Goal: Task Accomplishment & Management: Complete application form

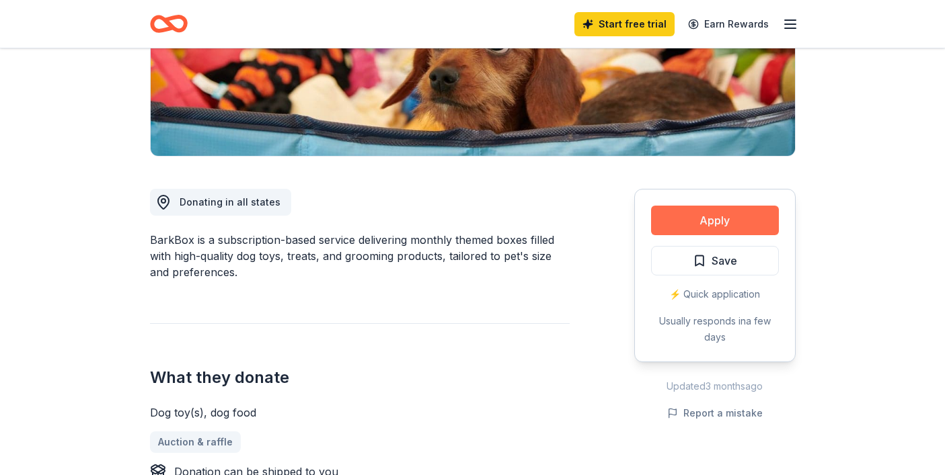
scroll to position [254, 0]
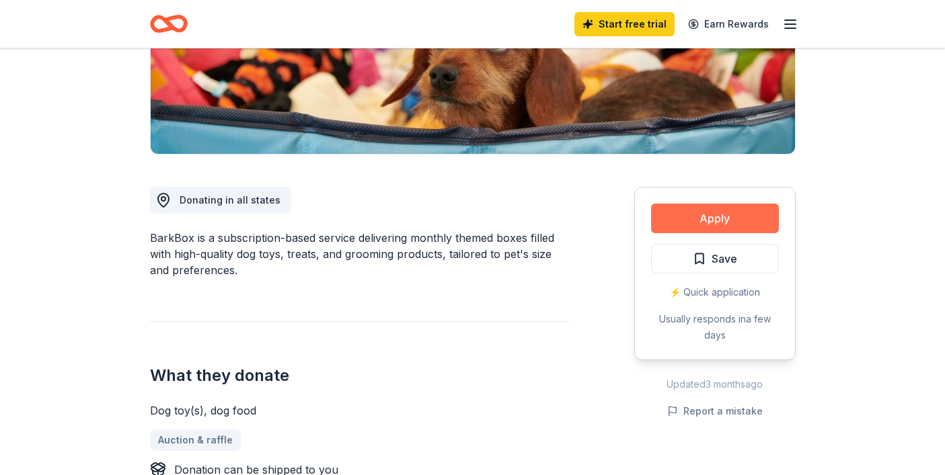
click at [727, 223] on button "Apply" at bounding box center [715, 219] width 128 height 30
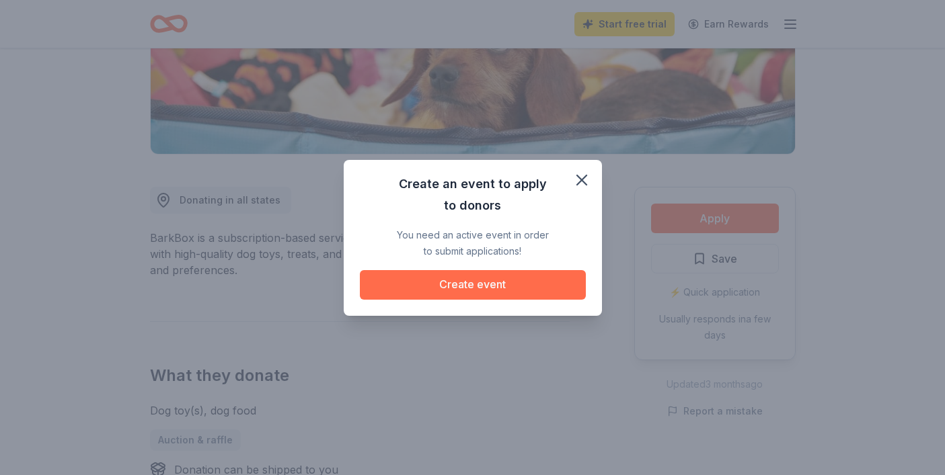
click at [494, 282] on button "Create event" at bounding box center [473, 285] width 226 height 30
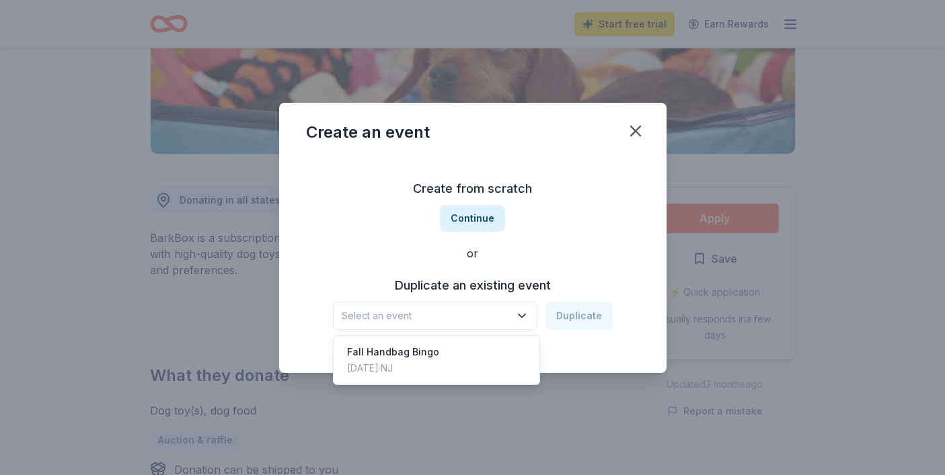
click at [481, 307] on button "Select an event" at bounding box center [435, 316] width 204 height 28
click at [430, 346] on div "Fall Handbag Bingo" at bounding box center [393, 352] width 92 height 16
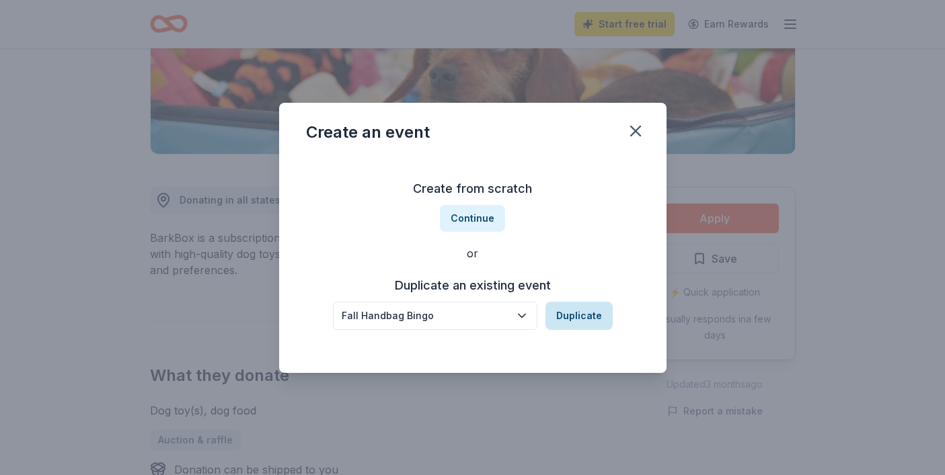
click at [595, 315] on button "Duplicate" at bounding box center [578, 316] width 67 height 28
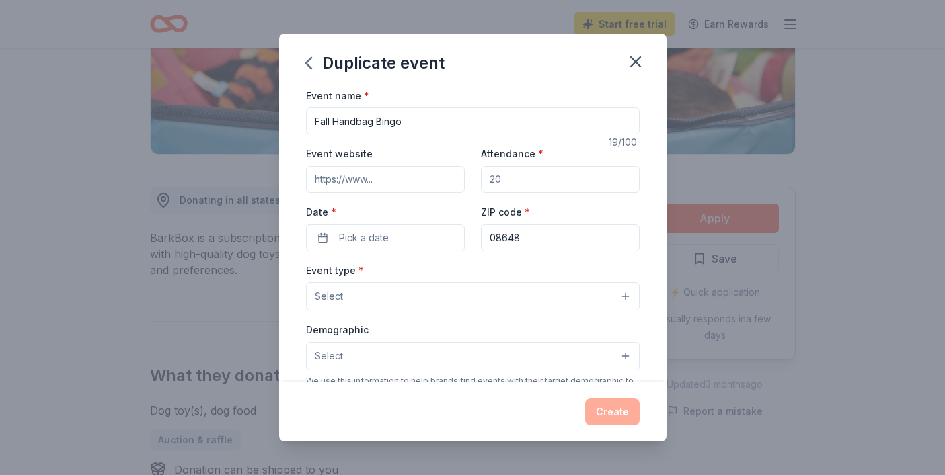
click at [333, 119] on input "Fall Handbag Bingo" at bounding box center [472, 121] width 333 height 27
type input "Fall 2025 Handbag Bingo"
click at [379, 183] on input "Event website" at bounding box center [385, 179] width 159 height 27
paste input "[URL][DOMAIN_NAME]"
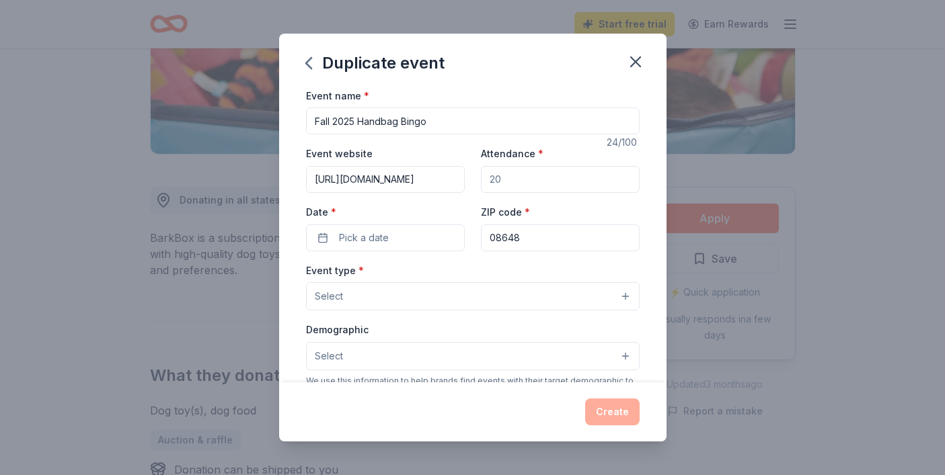
type input "[URL][DOMAIN_NAME]"
click at [509, 184] on input "Attendance *" at bounding box center [560, 179] width 159 height 27
type input "400"
click at [415, 237] on button "Pick a date" at bounding box center [385, 238] width 159 height 27
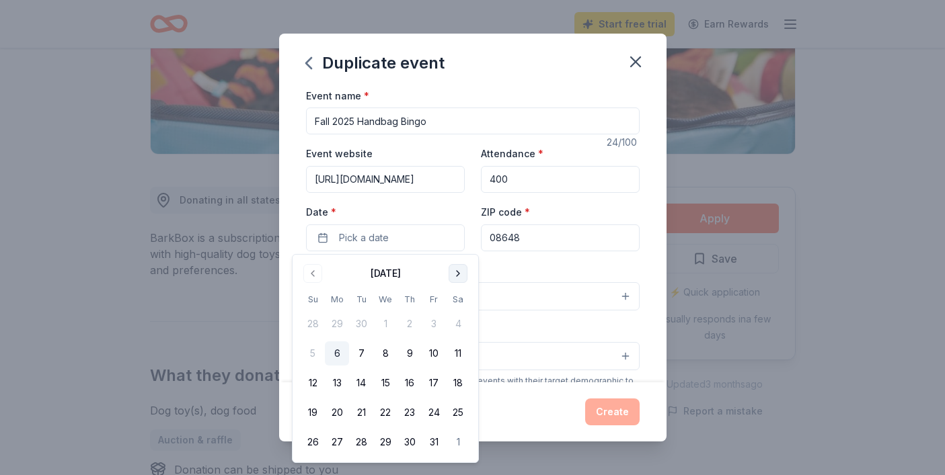
click at [457, 270] on button "Go to next month" at bounding box center [457, 273] width 19 height 19
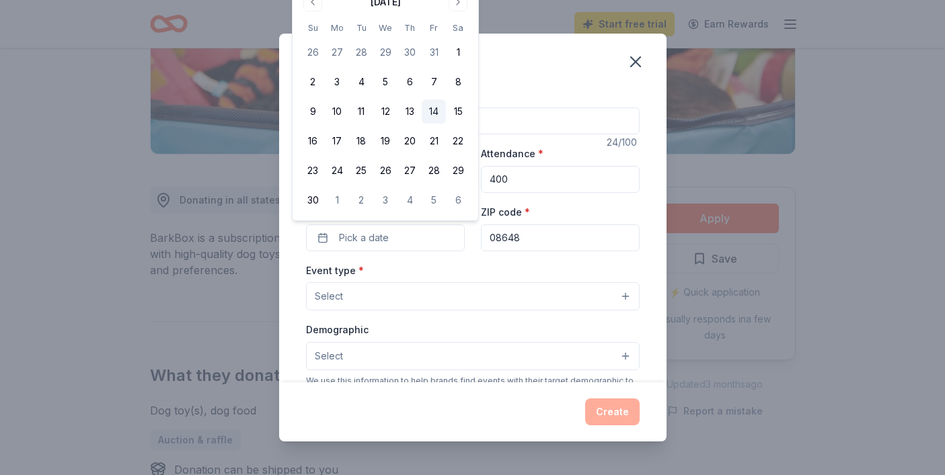
click at [436, 110] on button "14" at bounding box center [434, 112] width 24 height 24
click at [457, 294] on button "Select" at bounding box center [472, 296] width 333 height 28
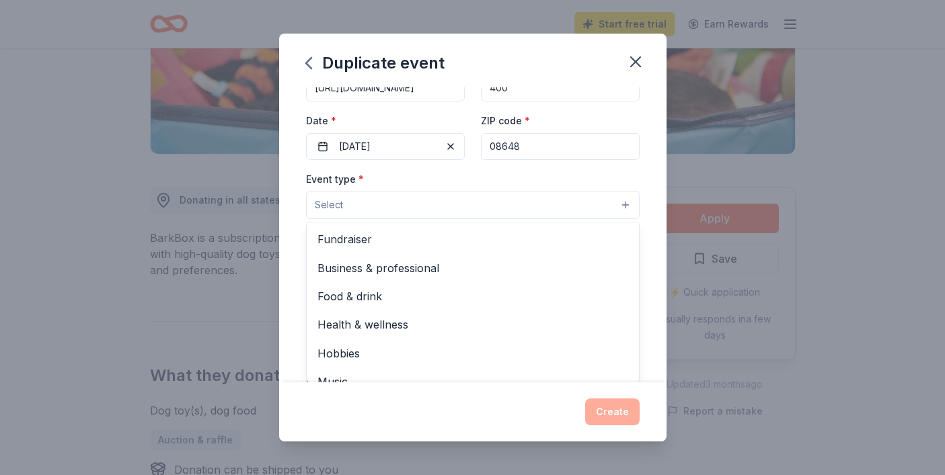
scroll to position [117, 0]
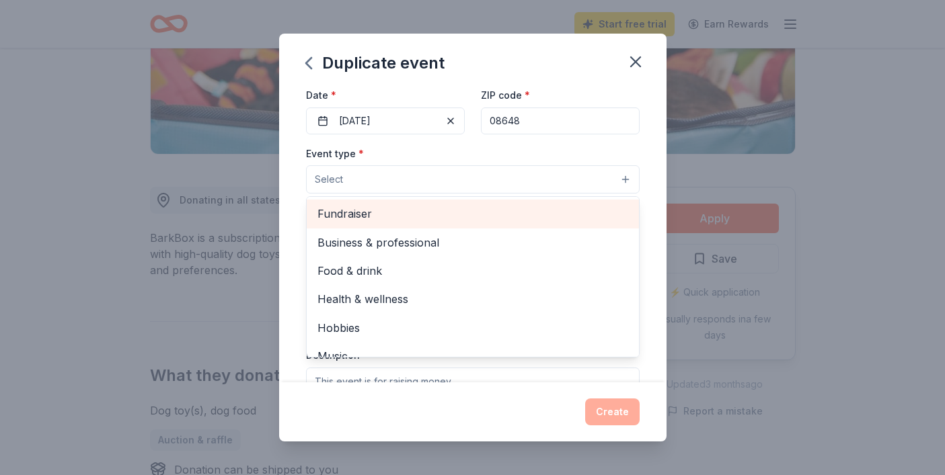
click at [367, 215] on span "Fundraiser" at bounding box center [472, 213] width 311 height 17
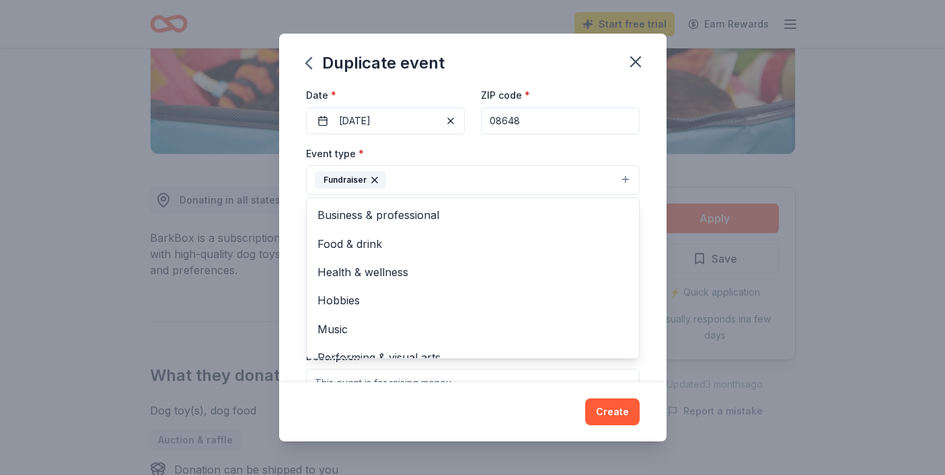
click at [522, 140] on div "Event name * Fall 2025 Handbag Bingo 24 /100 Event website [URL][DOMAIN_NAME] A…" at bounding box center [472, 281] width 333 height 623
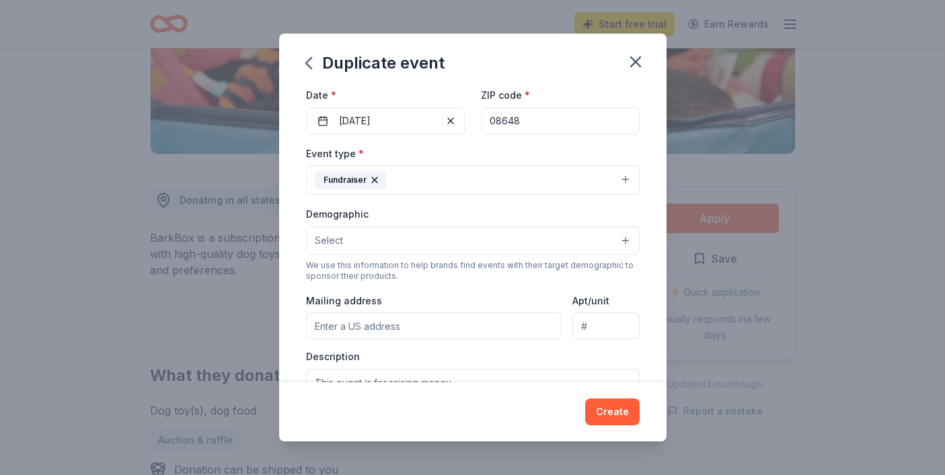
click at [439, 241] on button "Select" at bounding box center [472, 241] width 333 height 28
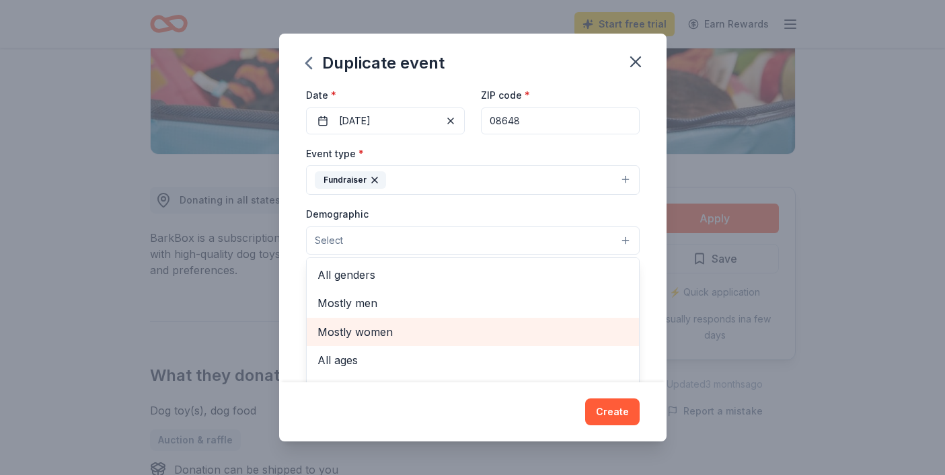
click at [354, 325] on span "Mostly women" at bounding box center [472, 331] width 311 height 17
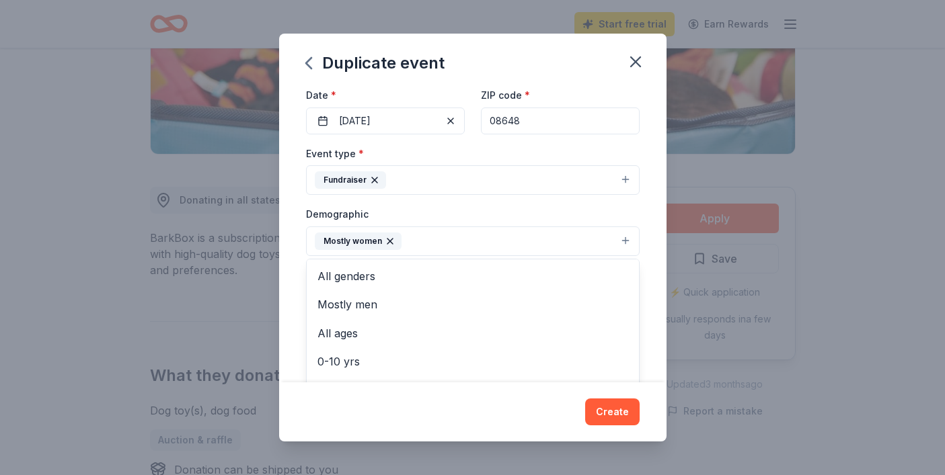
click at [547, 153] on div "Event type * Fundraiser Demographic Mostly women All genders Mostly men All age…" at bounding box center [472, 288] width 333 height 286
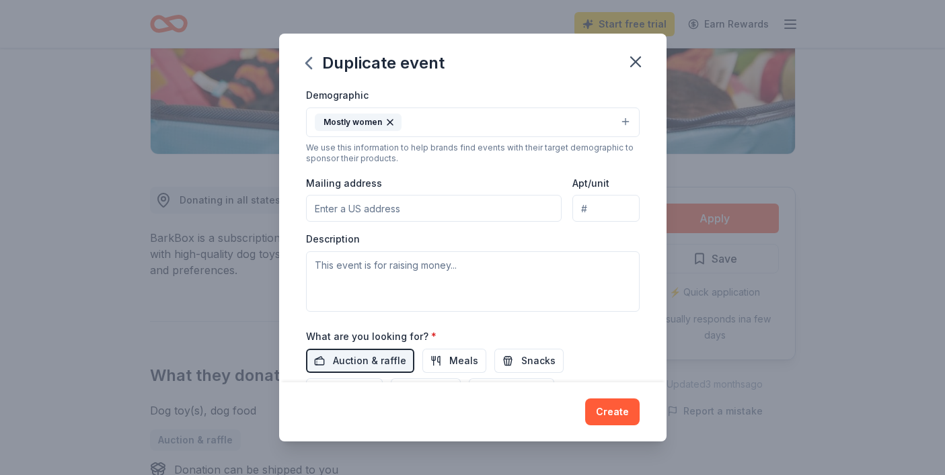
scroll to position [259, 0]
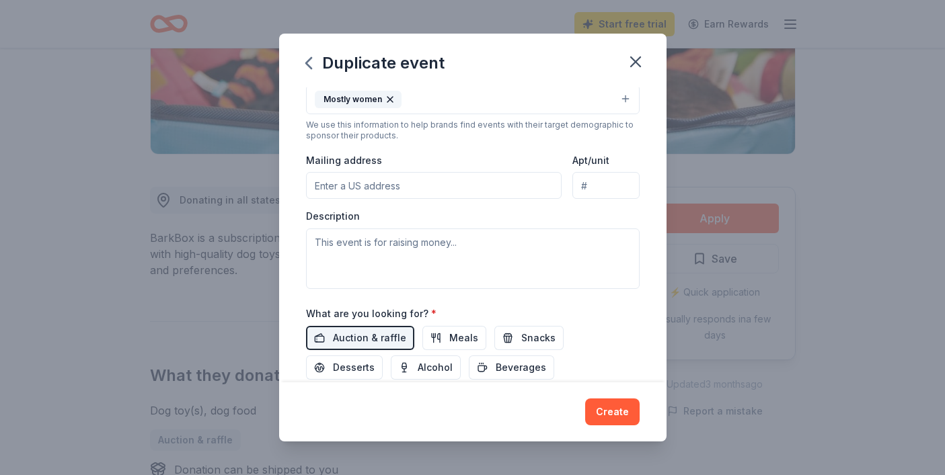
click at [394, 189] on input "Mailing address" at bounding box center [434, 185] width 256 height 27
type input "PO Box 6531"
click at [390, 249] on textarea at bounding box center [472, 259] width 333 height 61
paste textarea "Since [DATE], LTEF has funded more than 1,100 programs with grants in excess of…"
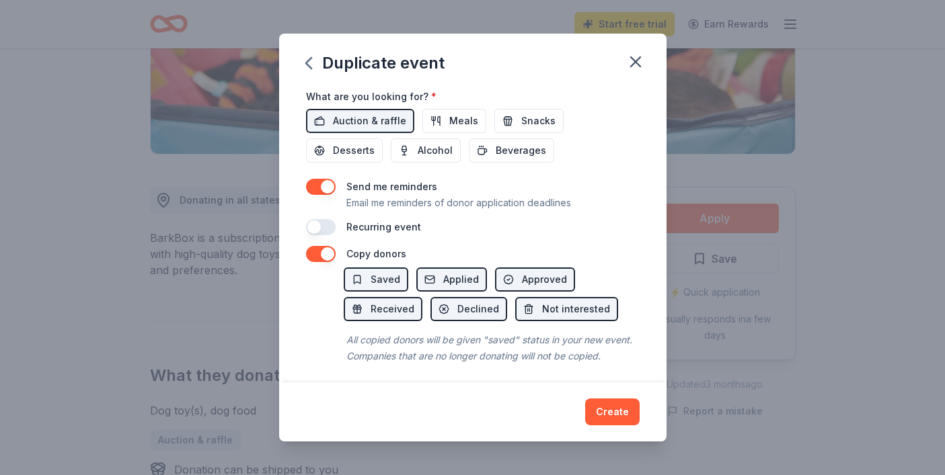
scroll to position [481, 0]
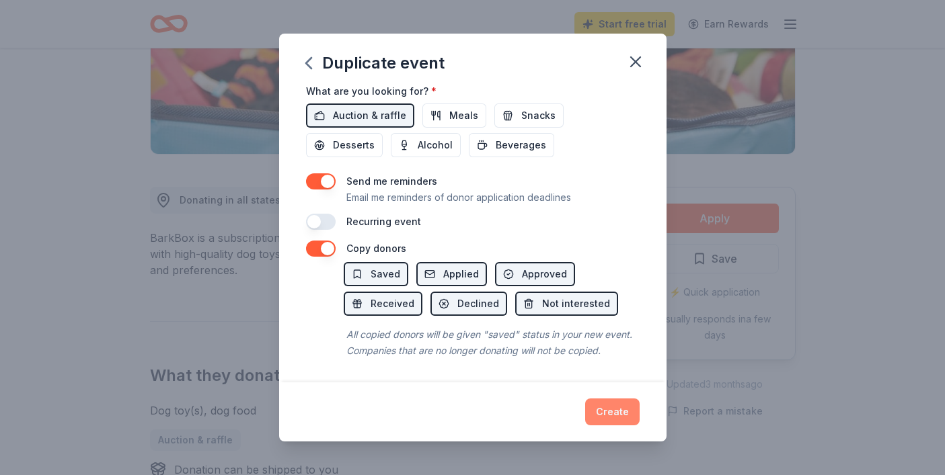
type textarea "Since [DATE], LTEF has funded more than 1,100 programs with grants in excess of…"
click at [617, 412] on button "Create" at bounding box center [612, 412] width 54 height 27
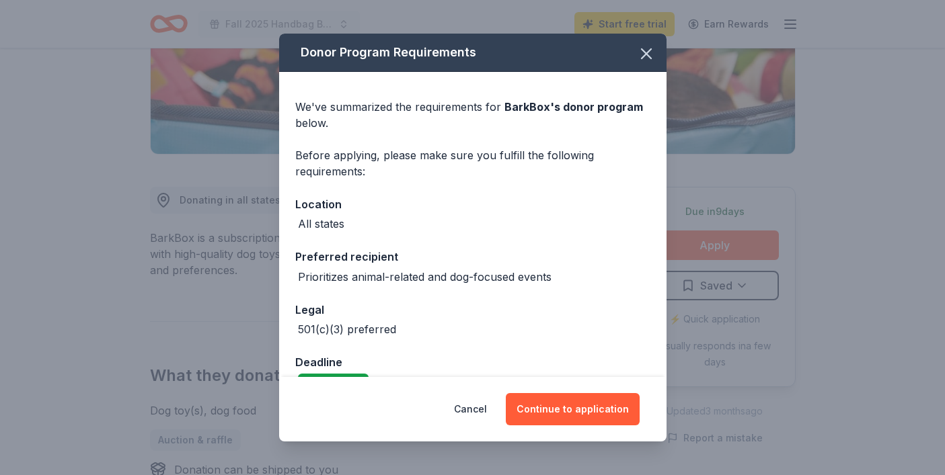
scroll to position [32, 0]
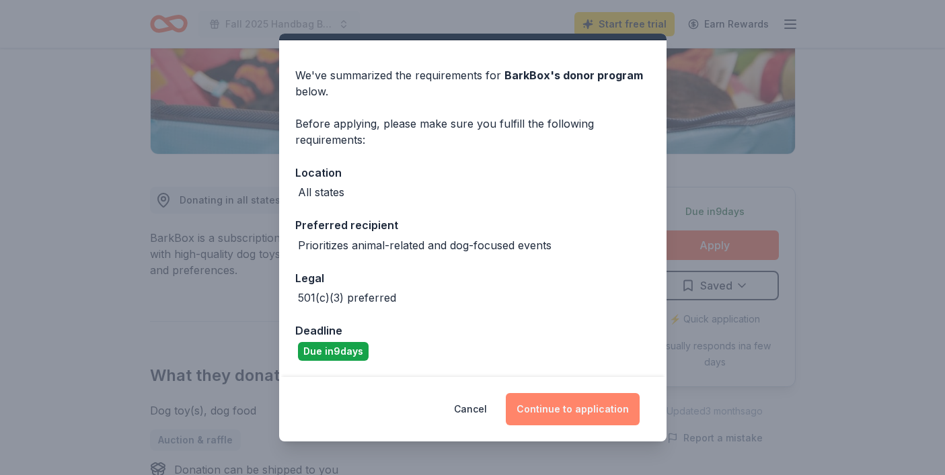
click at [551, 422] on button "Continue to application" at bounding box center [573, 409] width 134 height 32
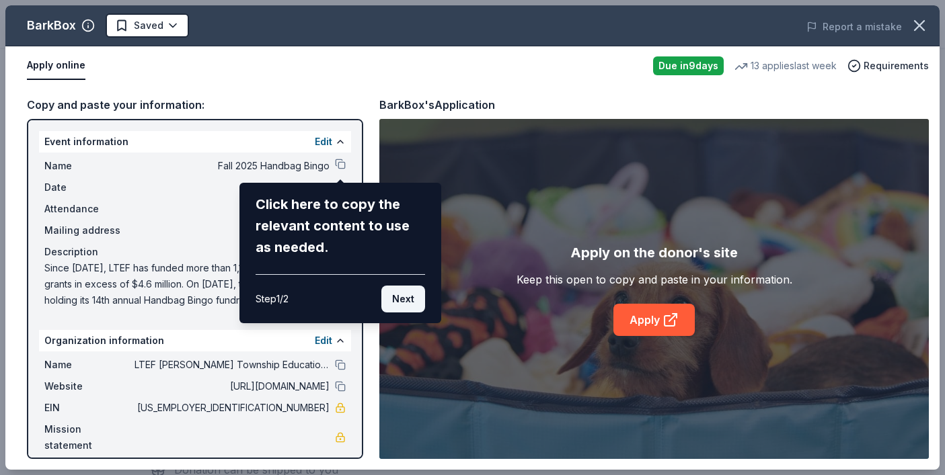
click at [406, 305] on button "Next" at bounding box center [403, 299] width 44 height 27
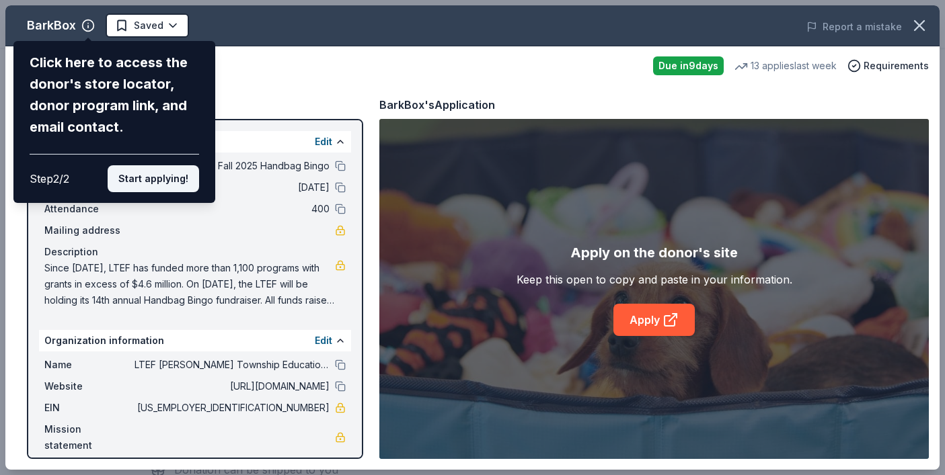
click at [151, 178] on button "Start applying!" at bounding box center [153, 178] width 91 height 27
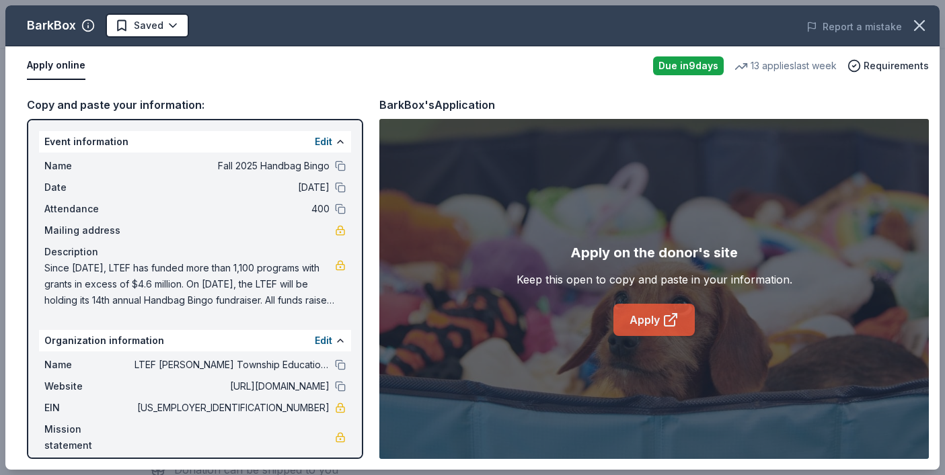
click at [659, 318] on link "Apply" at bounding box center [653, 320] width 81 height 32
click at [916, 30] on icon "button" at bounding box center [919, 25] width 19 height 19
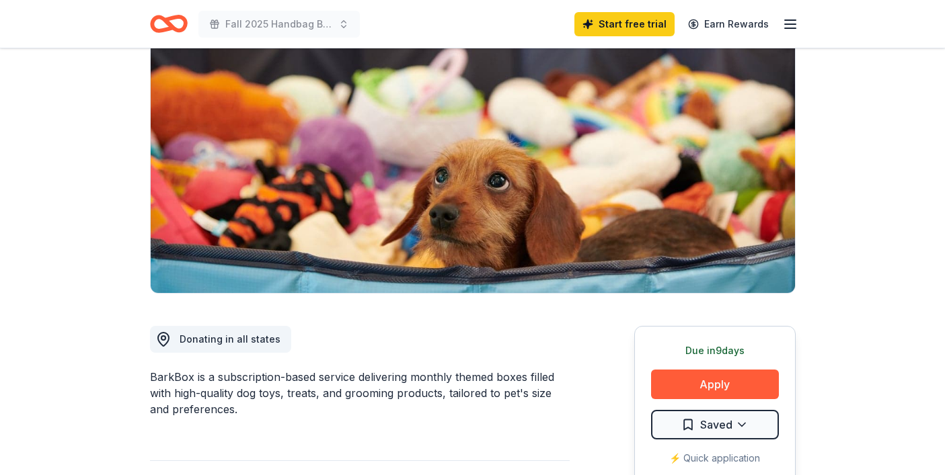
scroll to position [0, 0]
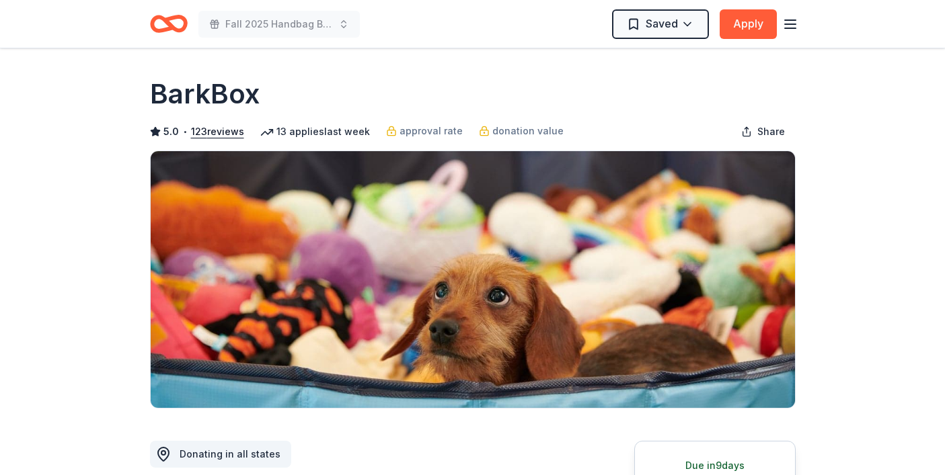
click at [167, 23] on icon "Home" at bounding box center [174, 23] width 21 height 13
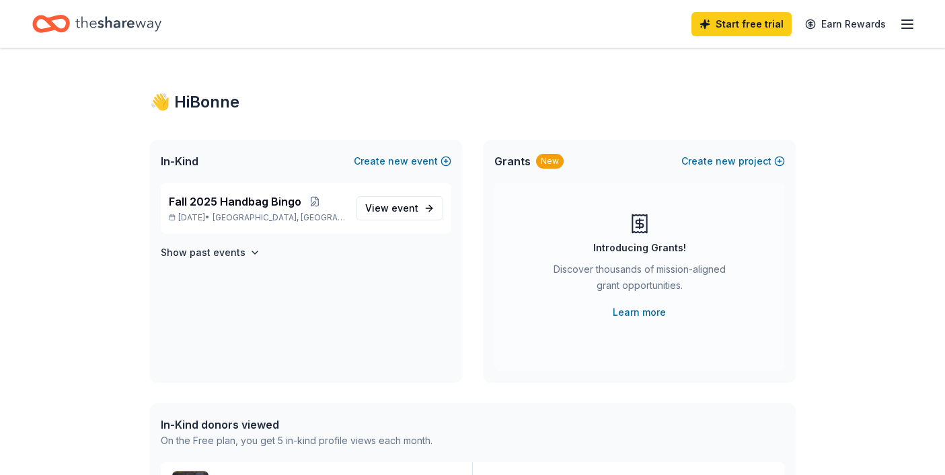
click at [174, 33] on div "Start free trial Earn Rewards" at bounding box center [472, 24] width 880 height 32
click at [385, 161] on button "Create new event" at bounding box center [402, 161] width 97 height 16
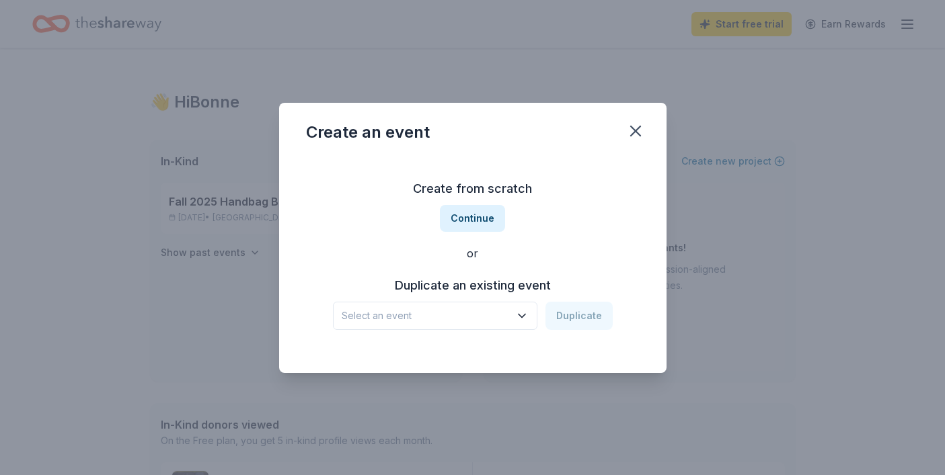
click at [469, 310] on span "Select an event" at bounding box center [426, 316] width 168 height 16
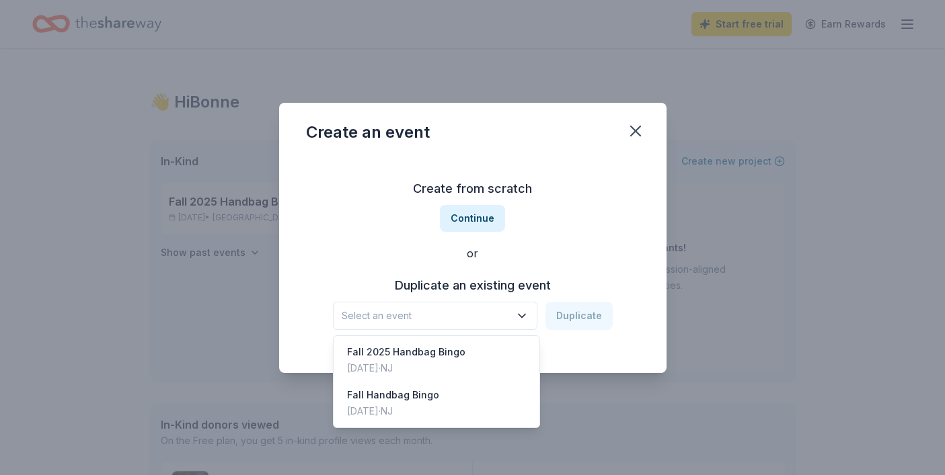
click at [634, 128] on div "Create an event Create from scratch Continue or Duplicate an existing event Sel…" at bounding box center [472, 238] width 387 height 270
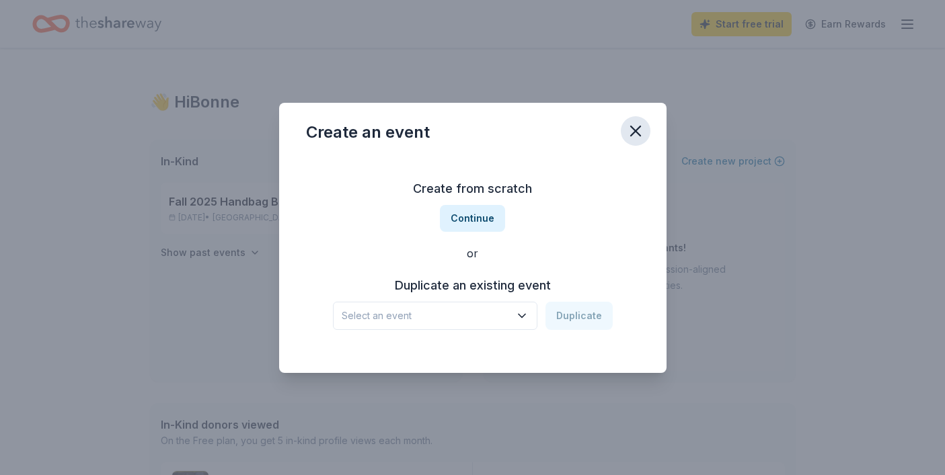
click at [635, 126] on icon "button" at bounding box center [635, 131] width 19 height 19
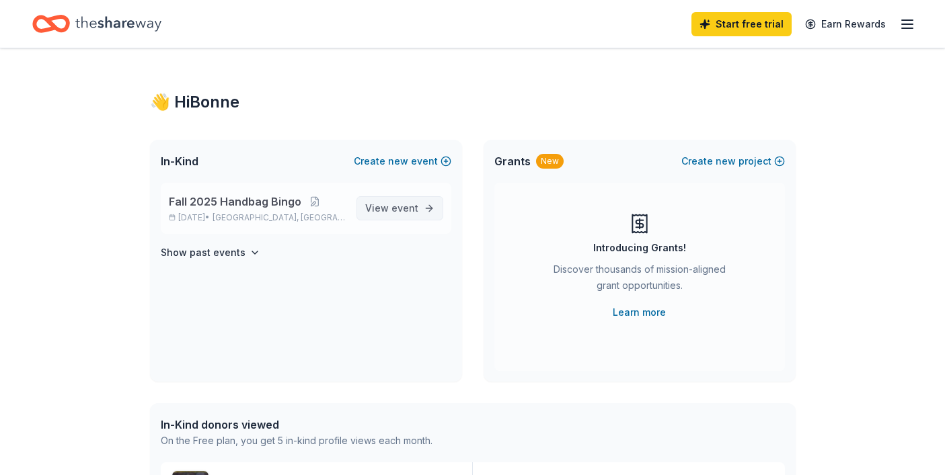
click at [385, 210] on span "View event" at bounding box center [391, 208] width 53 height 16
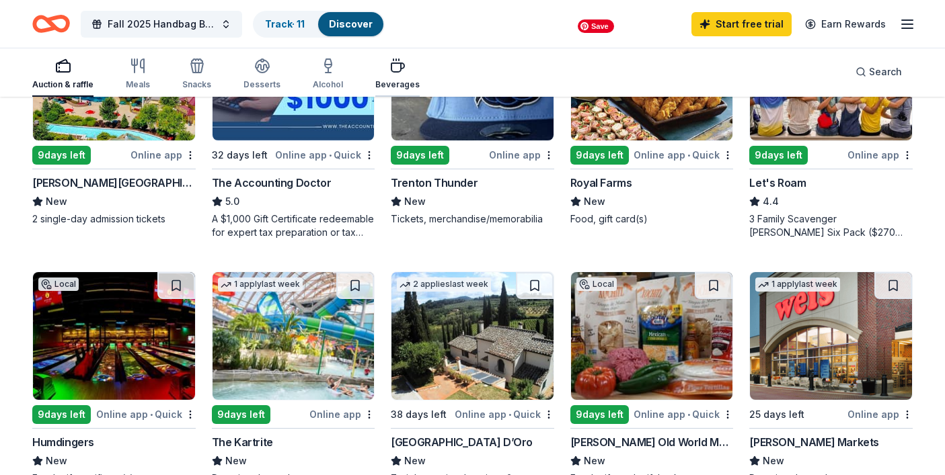
scroll to position [742, 0]
